Goal: Book appointment/travel/reservation

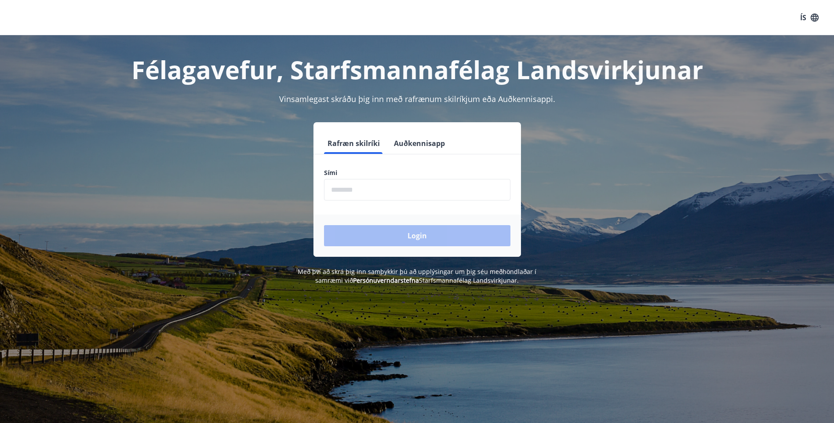
click at [365, 189] on input "phone" at bounding box center [417, 190] width 186 height 22
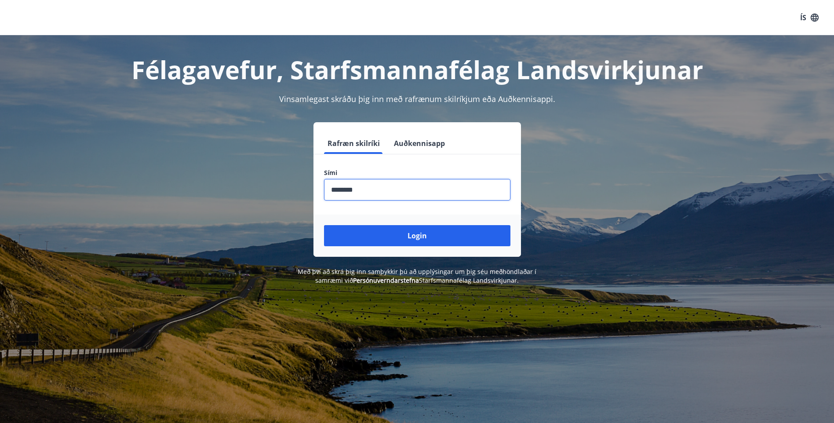
type input "********"
click at [324, 225] on button "Login" at bounding box center [417, 235] width 186 height 21
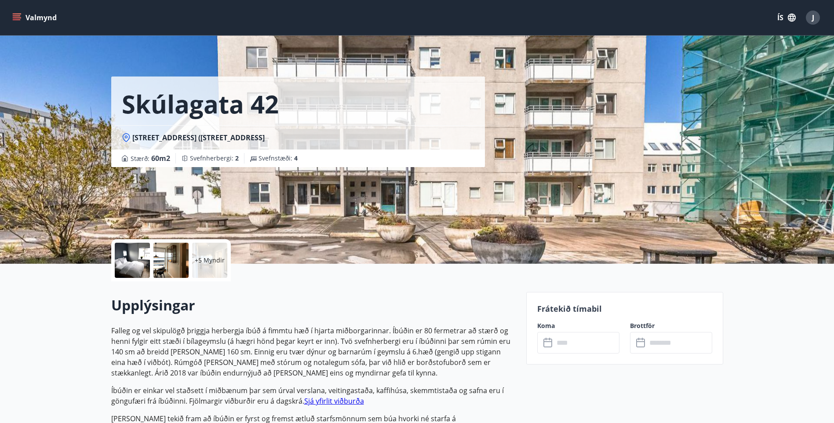
click at [776, 14] on button "ÍS" at bounding box center [786, 18] width 28 height 16
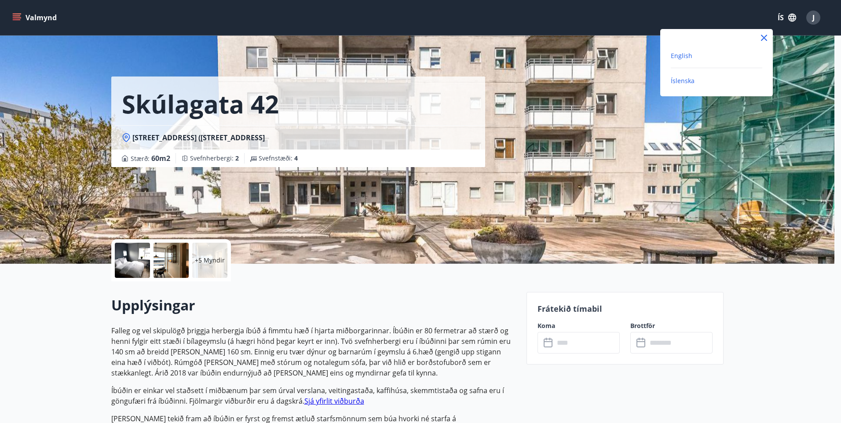
click at [685, 51] on span "English" at bounding box center [681, 55] width 22 height 8
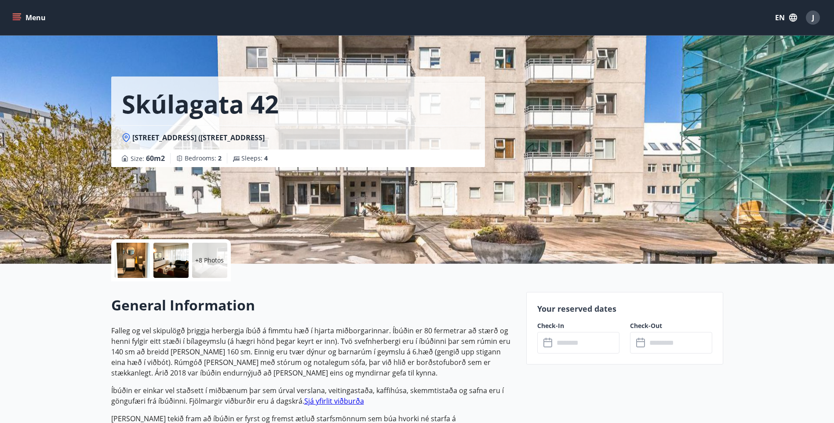
click at [15, 20] on icon "menu" at bounding box center [17, 19] width 8 height 1
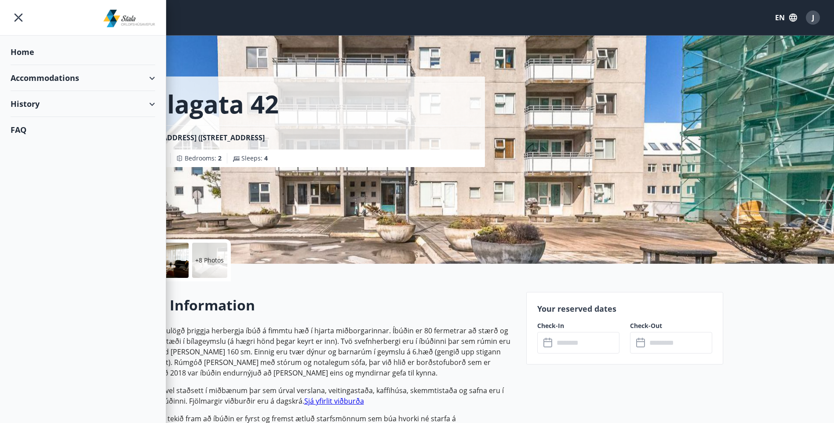
click at [31, 50] on div "Home" at bounding box center [83, 52] width 145 height 26
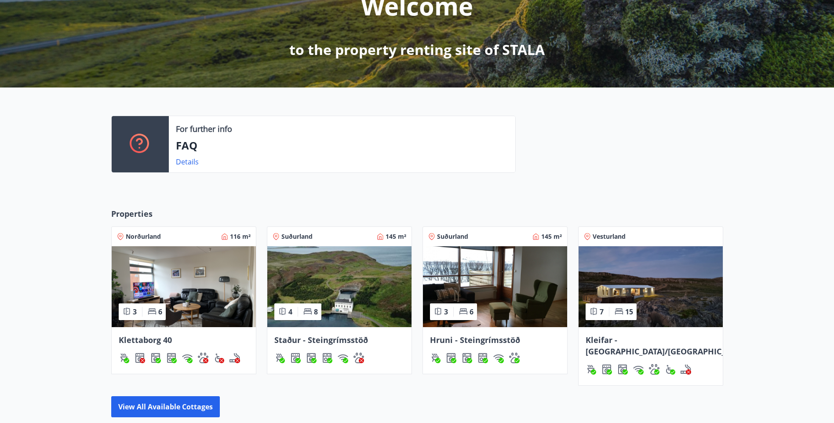
scroll to position [238, 0]
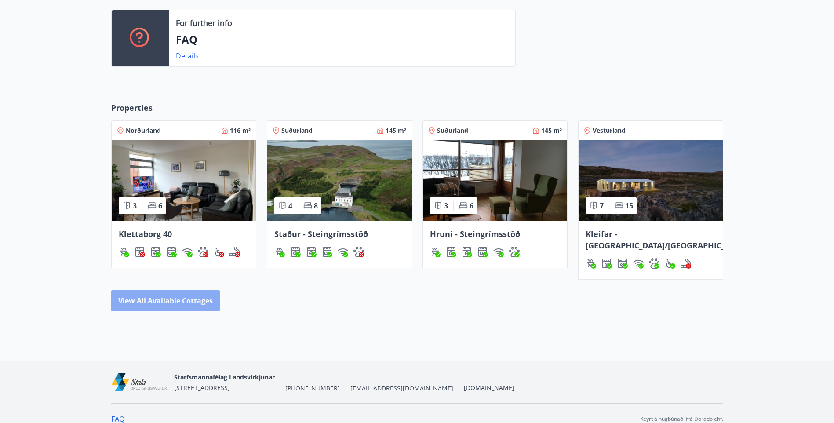
click at [212, 293] on button "View all available cottages" at bounding box center [165, 300] width 109 height 21
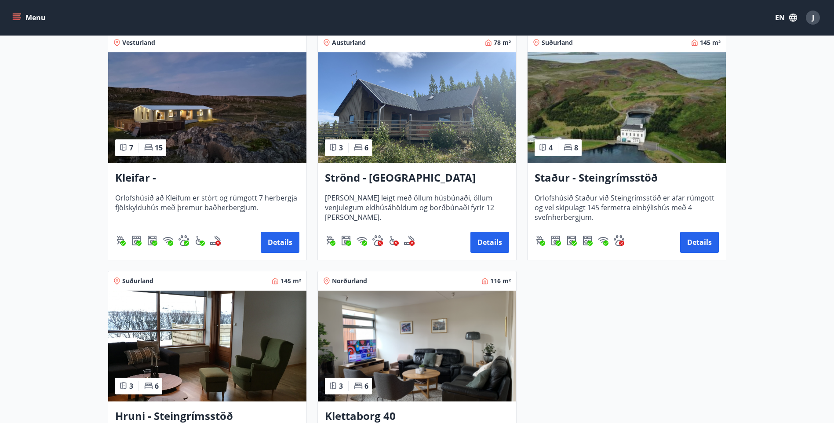
scroll to position [379, 0]
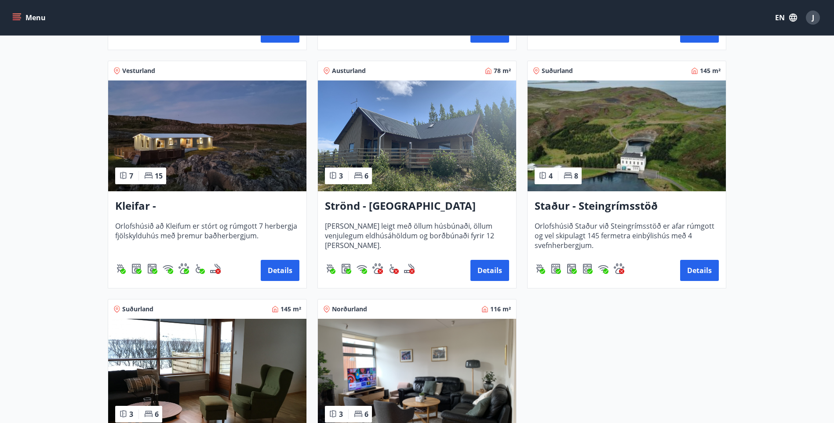
click at [395, 221] on span "Húsið er leigt með öllum húsbúnaði, öllum venjulegum eldhúsáhöldum og borðbúnað…" at bounding box center [417, 235] width 184 height 29
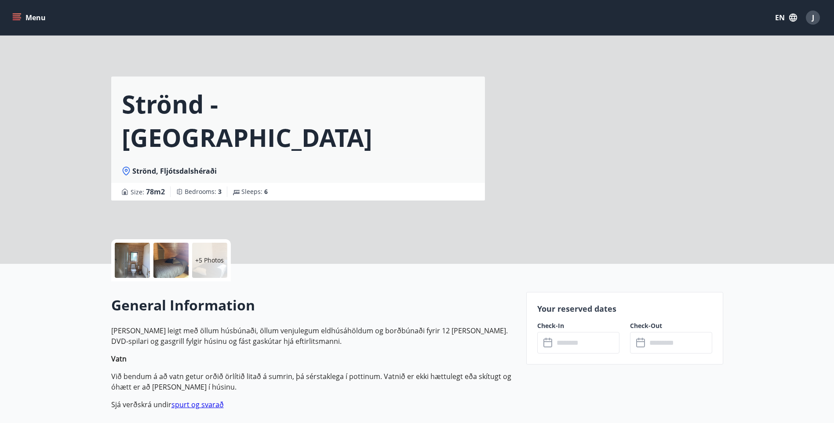
click at [575, 340] on input "text" at bounding box center [587, 343] width 66 height 22
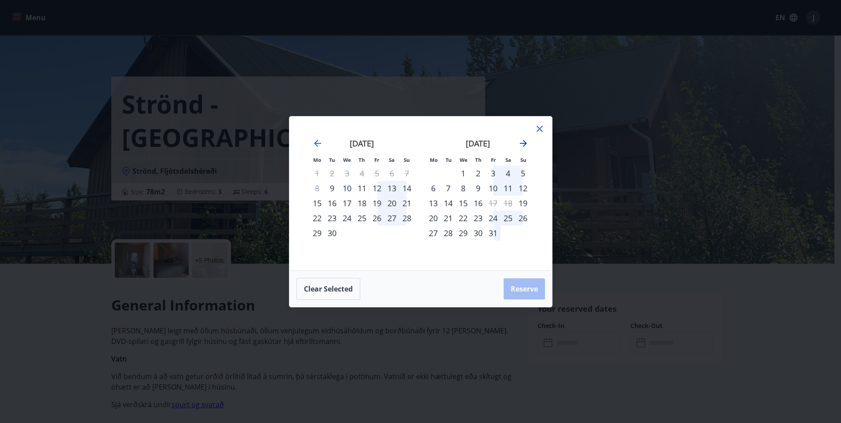
click at [524, 142] on icon "Move forward to switch to the next month." at bounding box center [523, 143] width 7 height 7
click at [530, 138] on div "January 2026" at bounding box center [478, 146] width 105 height 39
click at [521, 142] on icon "Move forward to switch to the next month." at bounding box center [523, 143] width 11 height 11
